Goal: Task Accomplishment & Management: Use online tool/utility

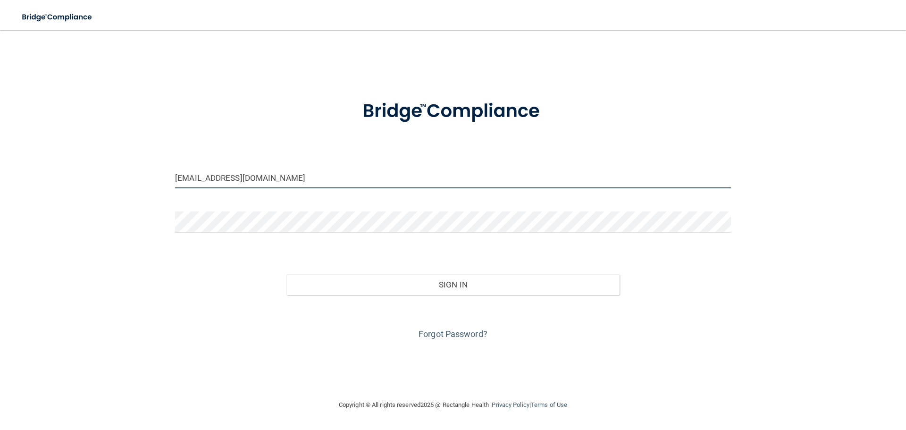
click at [375, 173] on input "[EMAIL_ADDRESS][DOMAIN_NAME]" at bounding box center [453, 177] width 556 height 21
type input "[EMAIL_ADDRESS][DOMAIN_NAME]"
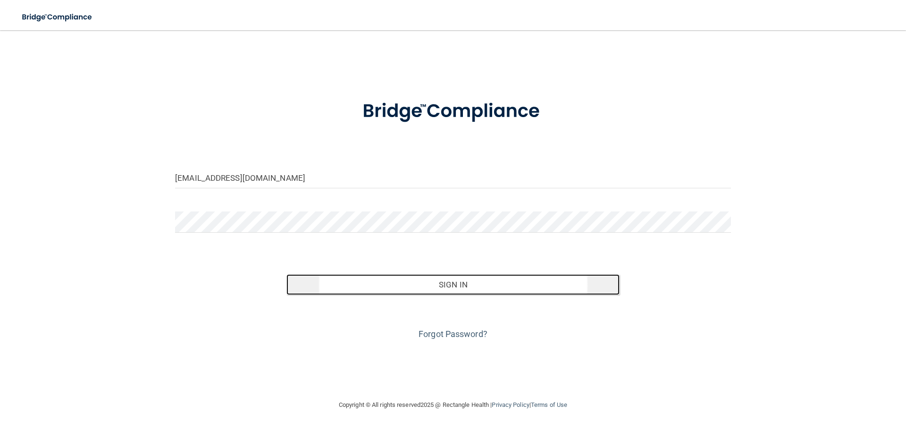
click at [517, 291] on button "Sign In" at bounding box center [453, 284] width 334 height 21
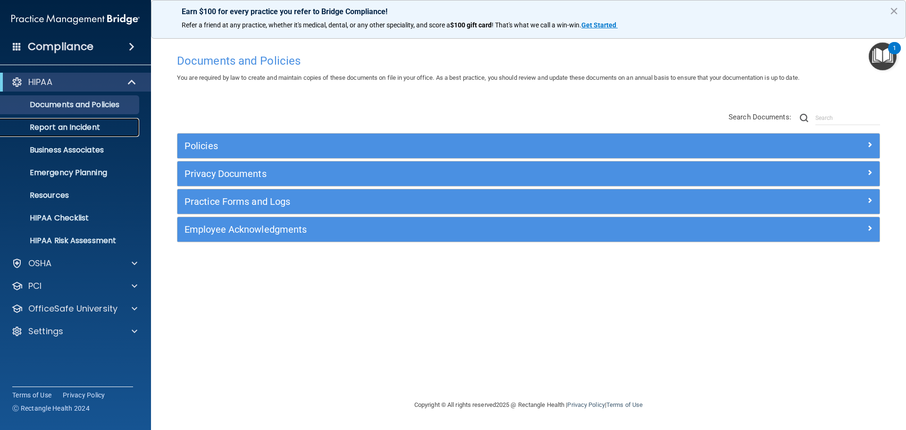
click at [81, 129] on p "Report an Incident" at bounding box center [70, 127] width 129 height 9
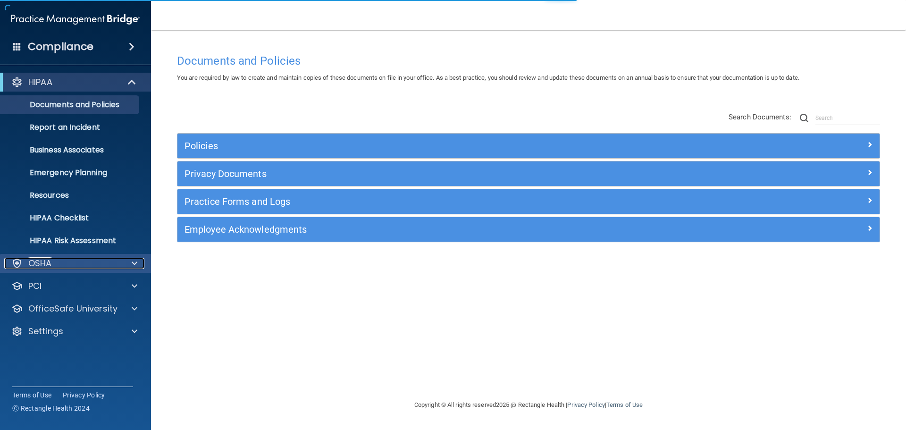
click at [41, 259] on p "OSHA" at bounding box center [40, 263] width 24 height 11
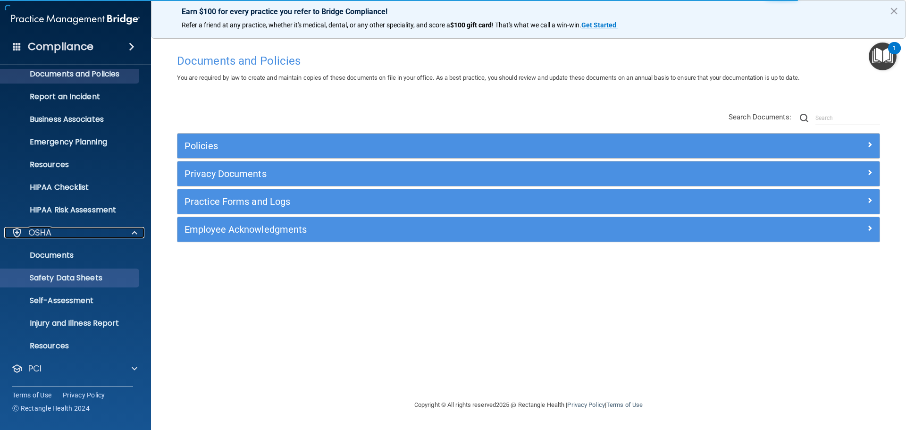
scroll to position [47, 0]
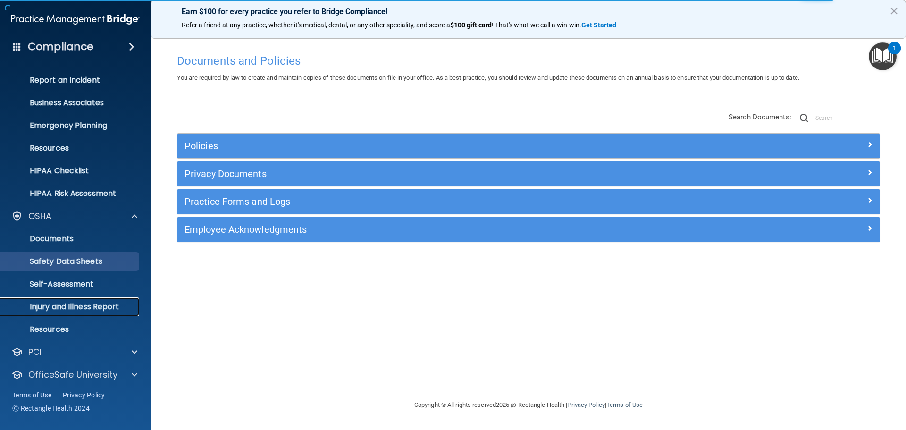
click at [103, 311] on p "Injury and Illness Report" at bounding box center [70, 306] width 129 height 9
